Goal: Obtain resource: Download file/media

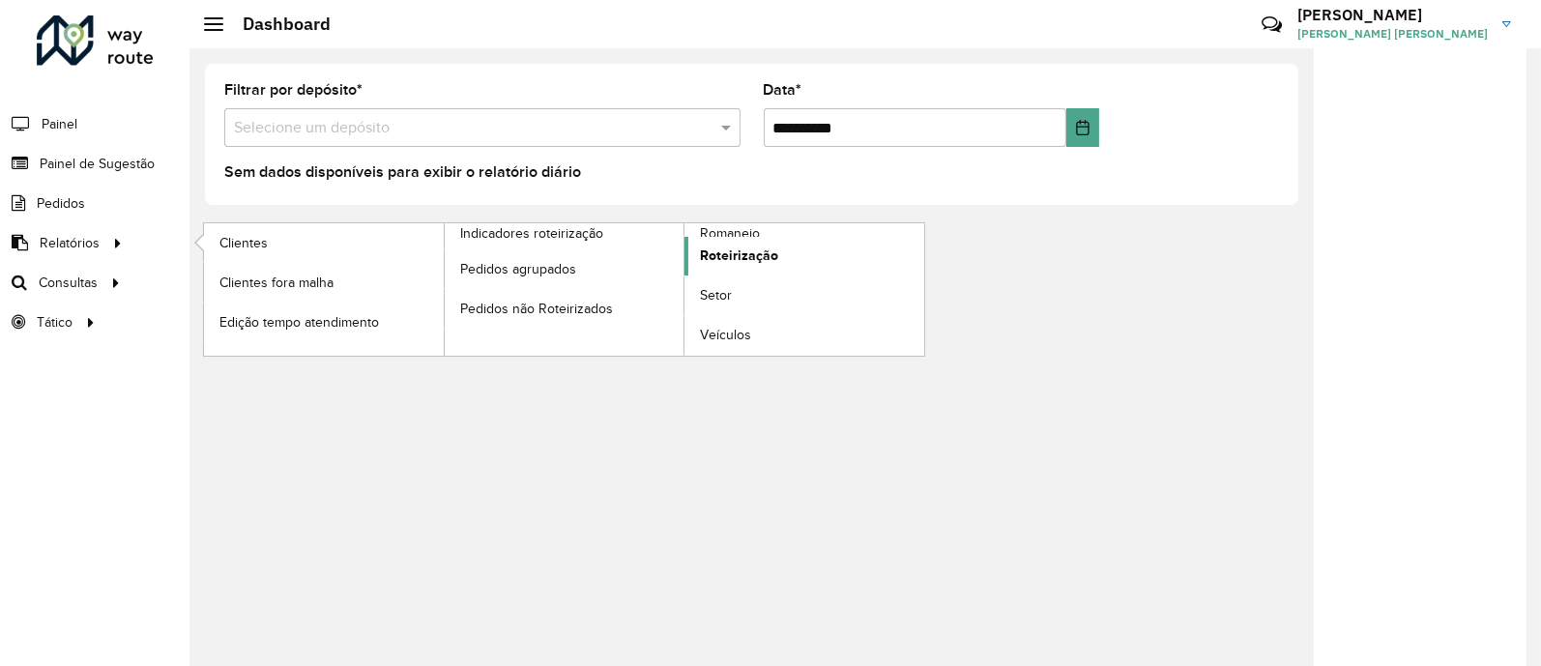
click at [737, 250] on span "Roteirização" at bounding box center [739, 255] width 78 height 20
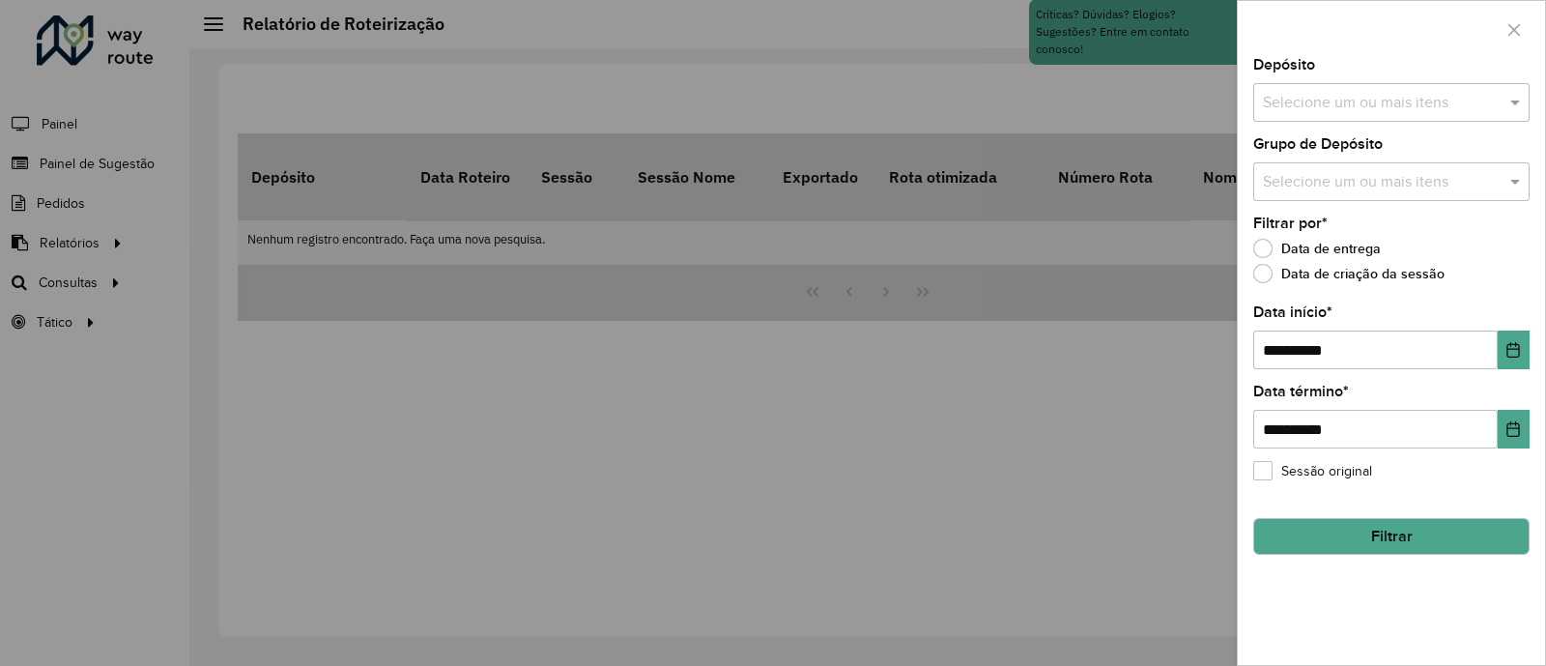
click at [1398, 110] on input "text" at bounding box center [1381, 103] width 247 height 23
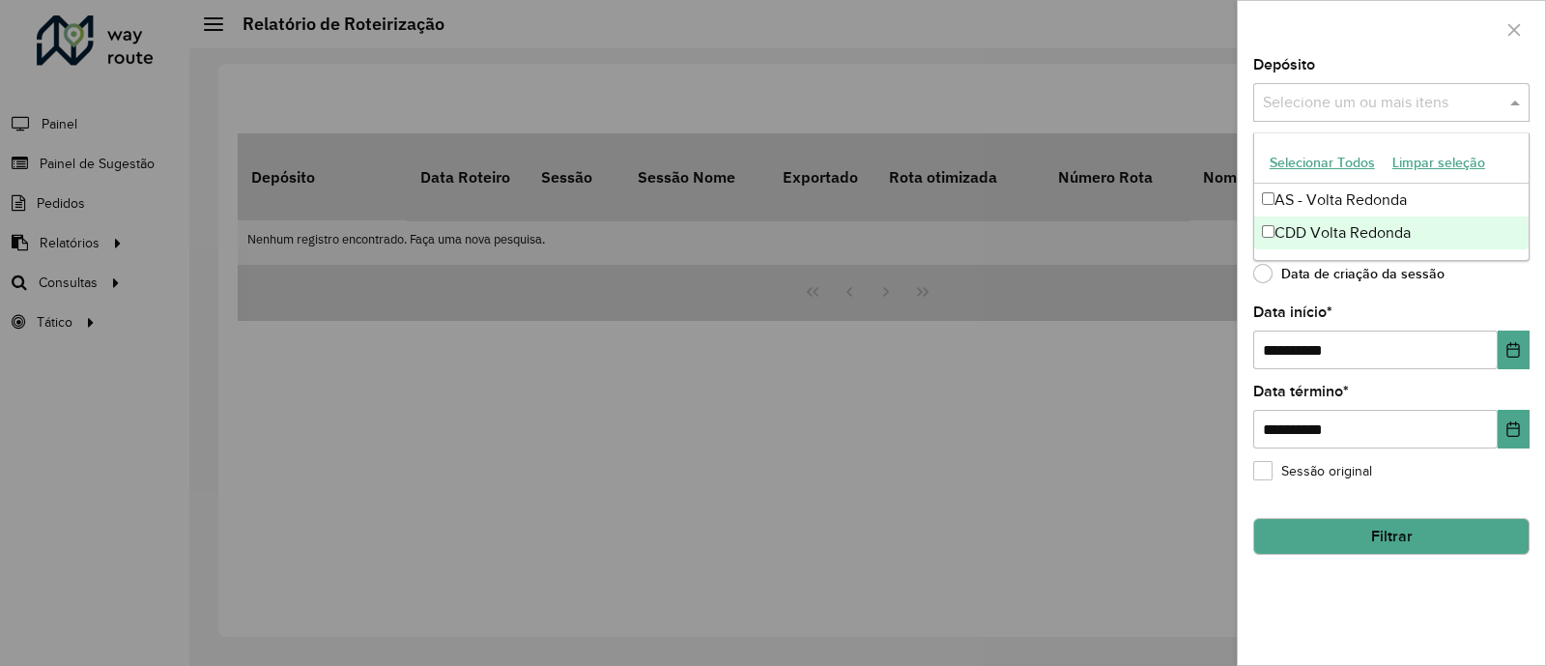
click at [1341, 229] on div "CDD Volta Redonda" at bounding box center [1392, 232] width 274 height 33
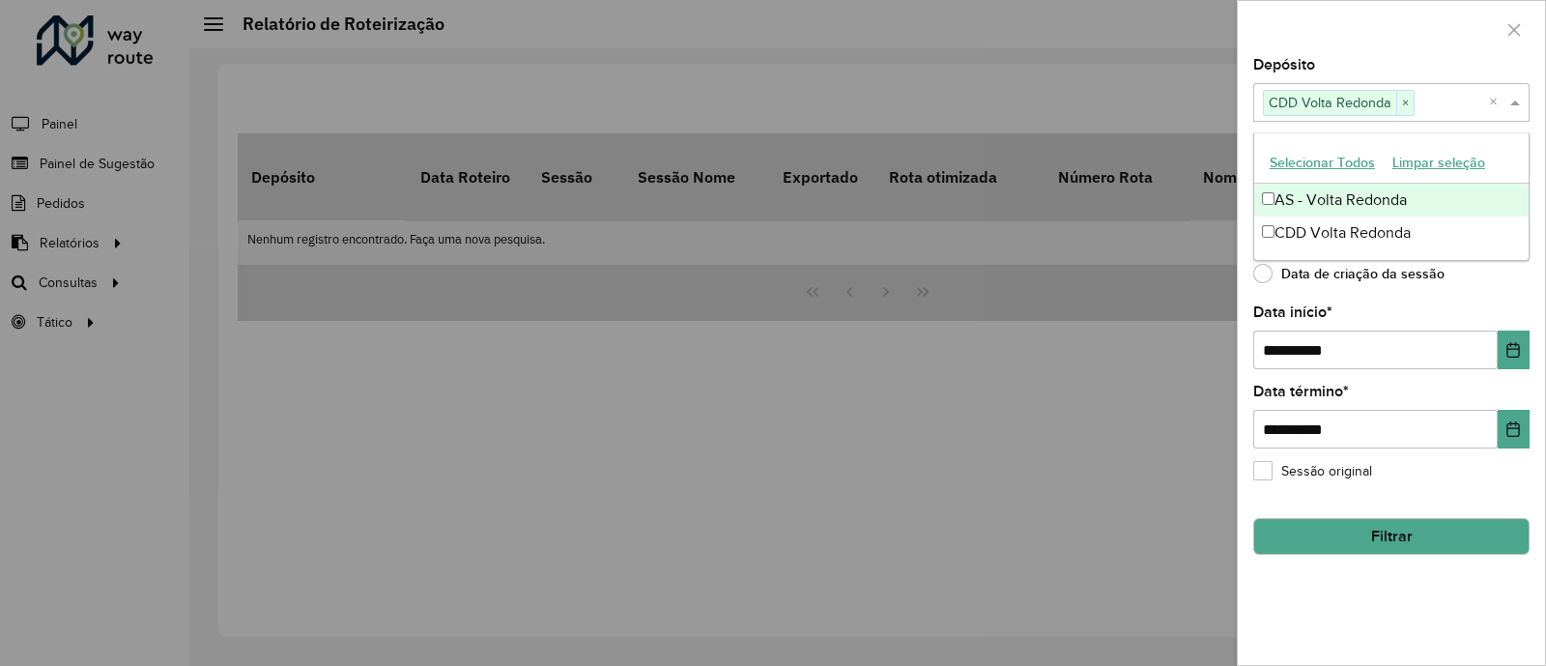
click at [1380, 71] on div "Depósito Selecione um ou mais itens CDD Volta Redonda × ×" at bounding box center [1392, 90] width 276 height 64
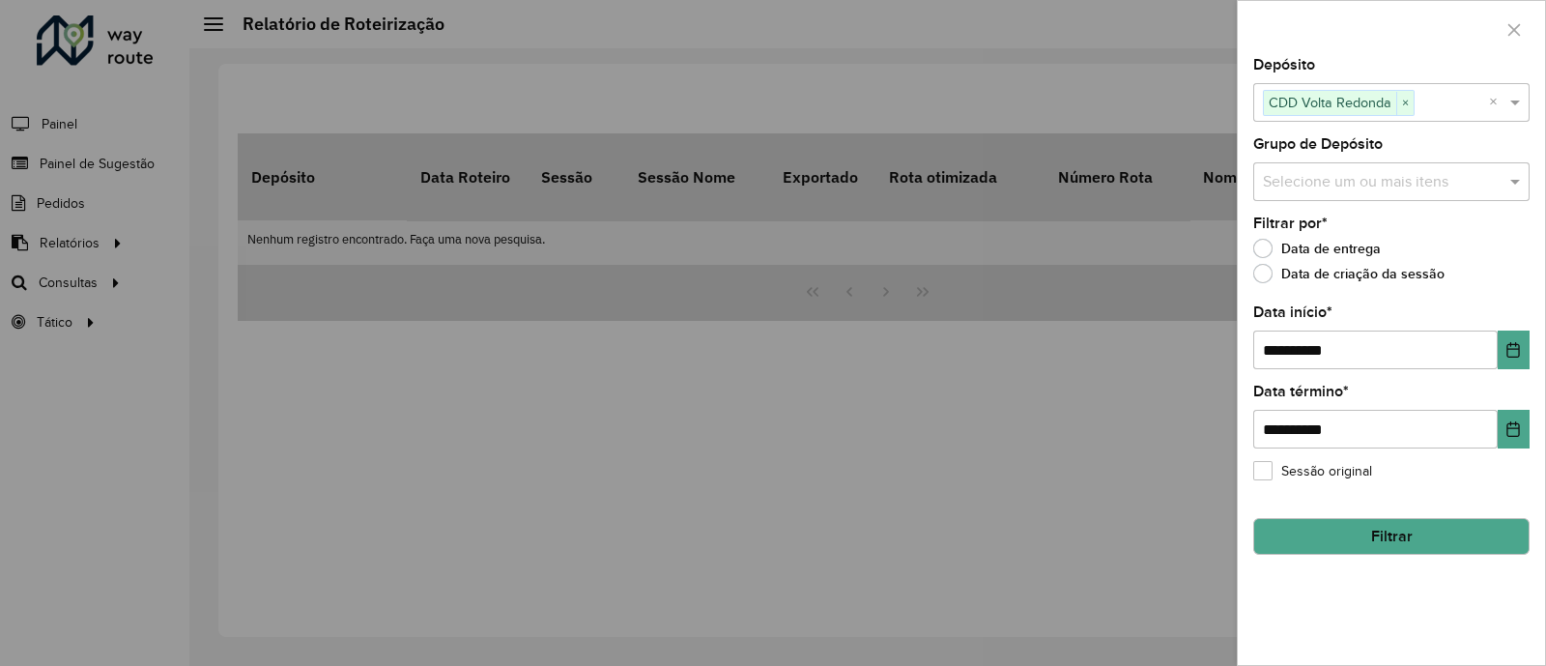
click at [1339, 186] on input "text" at bounding box center [1381, 182] width 247 height 23
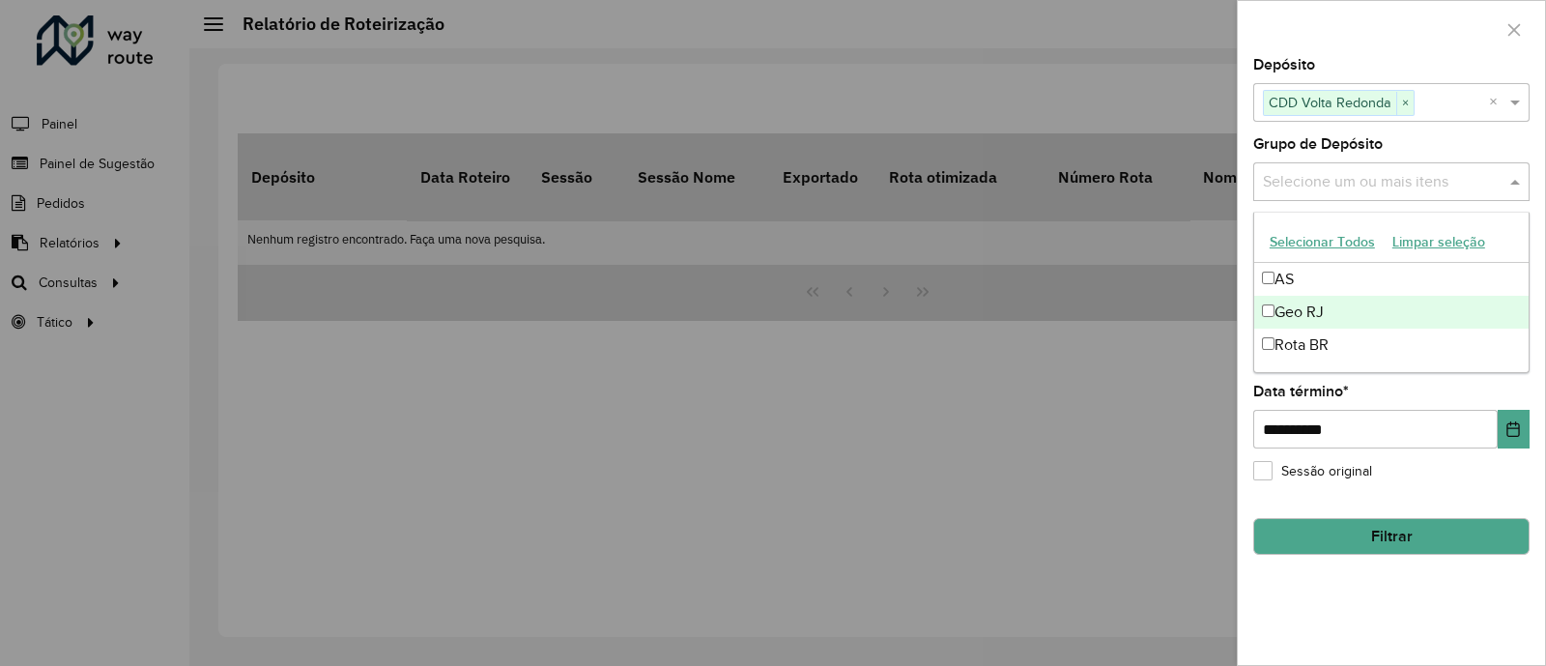
click at [1315, 305] on div "Geo RJ" at bounding box center [1392, 312] width 274 height 33
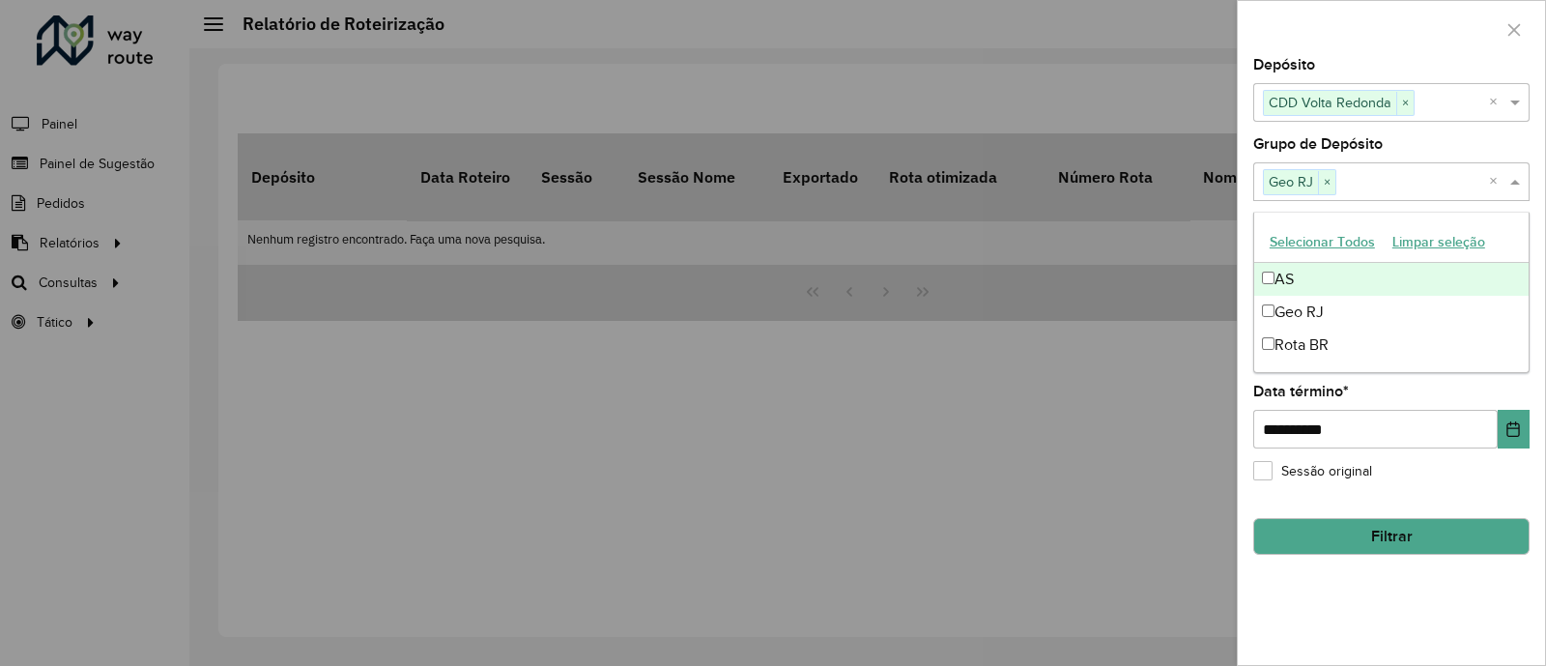
click at [1358, 52] on div at bounding box center [1391, 29] width 307 height 57
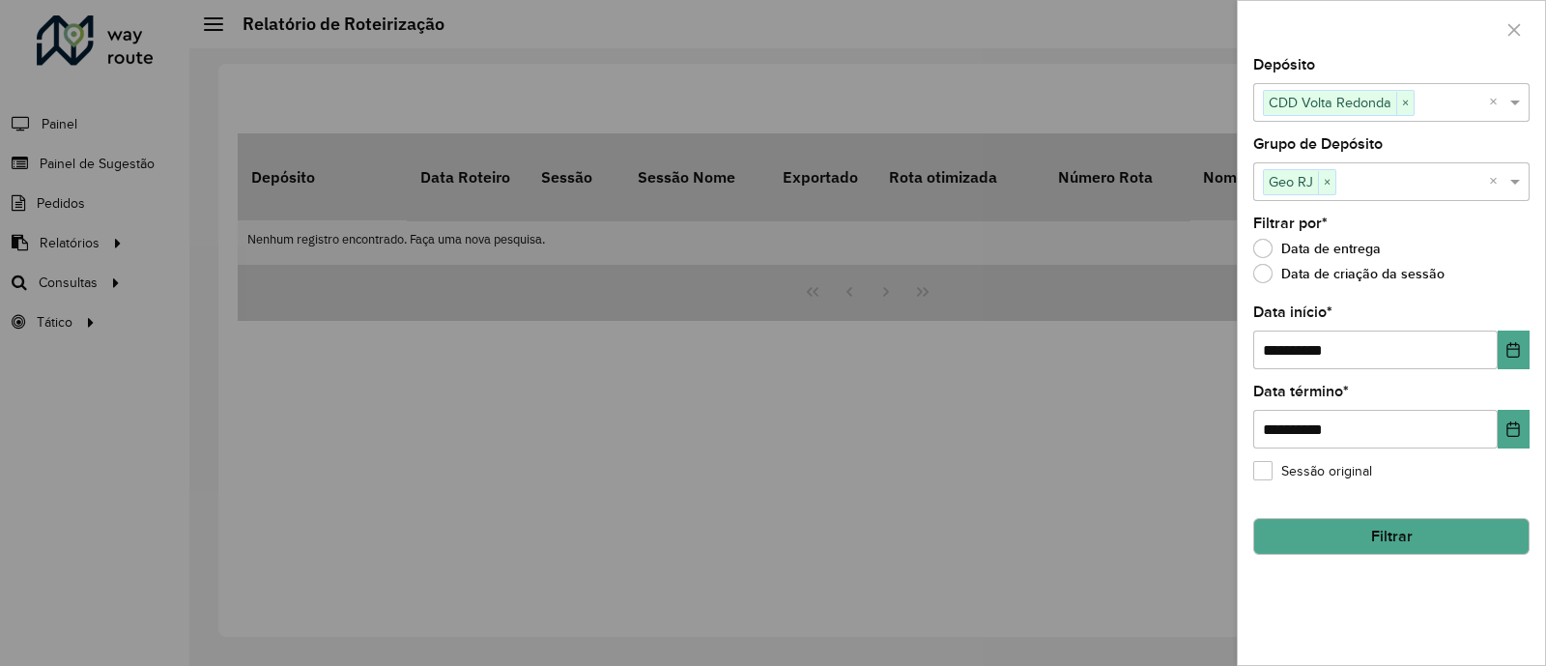
click at [1347, 528] on button "Filtrar" at bounding box center [1392, 536] width 276 height 37
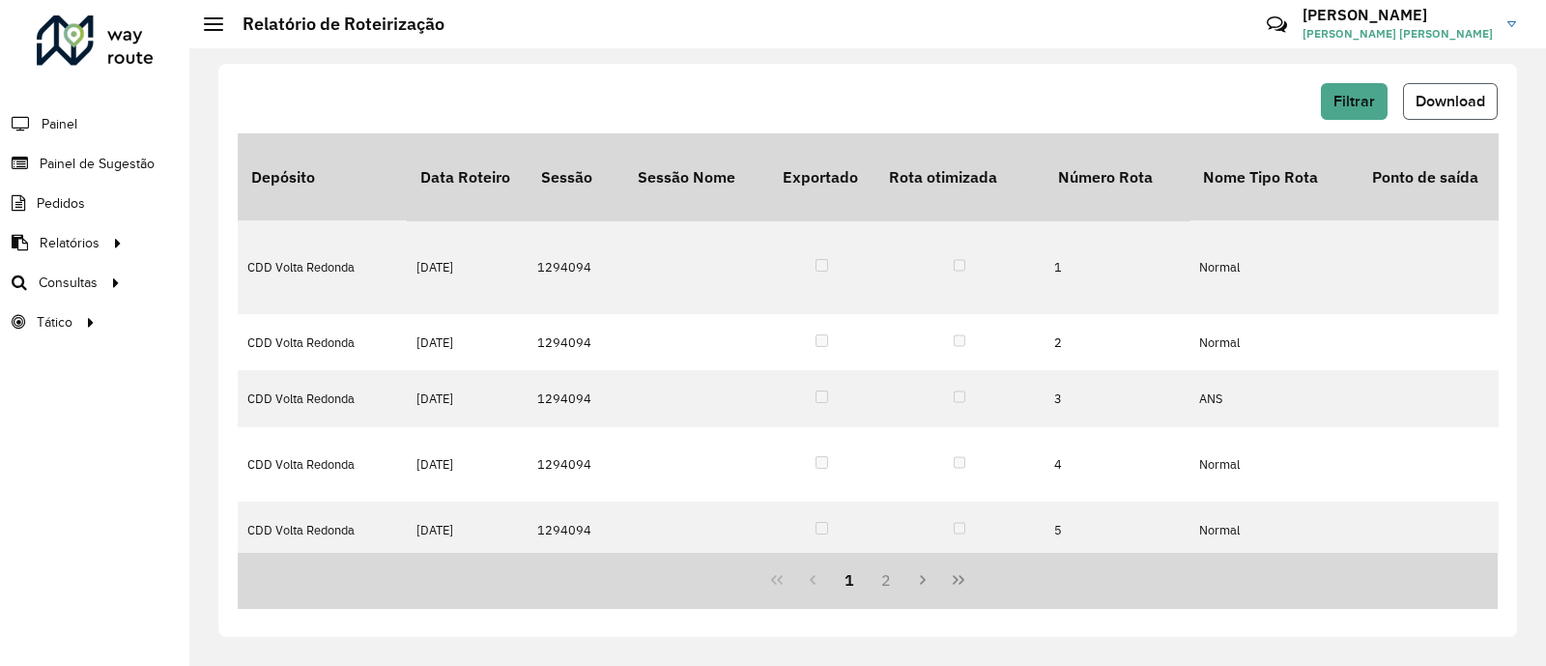
click at [1468, 89] on button "Download" at bounding box center [1450, 101] width 95 height 37
